Goal: Transaction & Acquisition: Purchase product/service

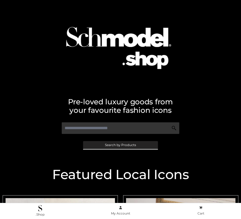
click at [120, 145] on span "Search by Products" at bounding box center [120, 144] width 31 height 3
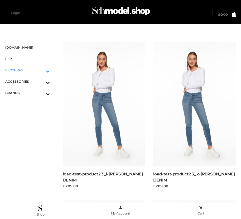
click at [40, 70] on icon "Toggle Submenu" at bounding box center [20, 71] width 59 height 6
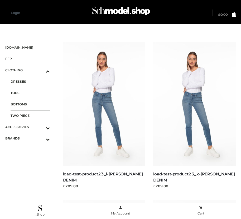
click at [30, 104] on span "BOTTOMS" at bounding box center [30, 104] width 39 height 6
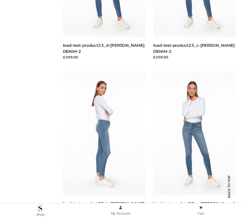
click at [104, 145] on img at bounding box center [104, 133] width 83 height 124
